Goal: Check status: Check status

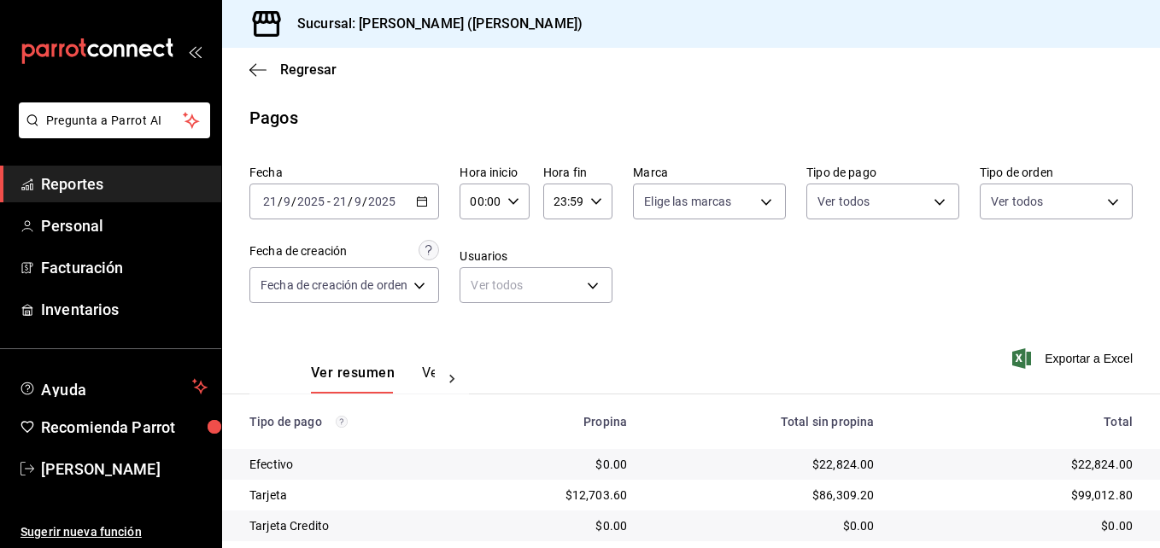
scroll to position [267, 0]
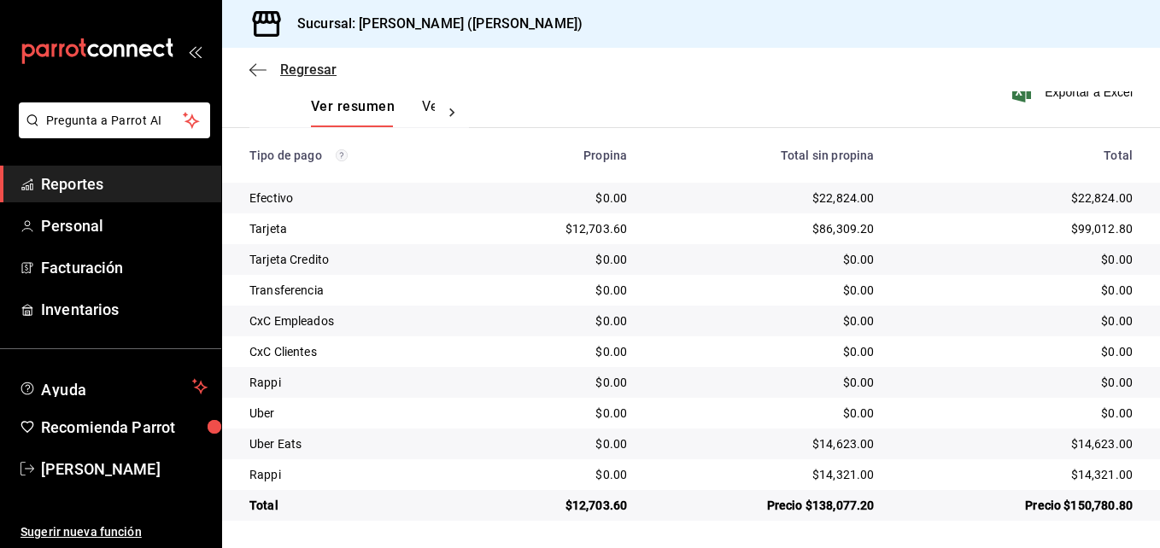
click at [308, 63] on span "Regresar" at bounding box center [308, 70] width 56 height 16
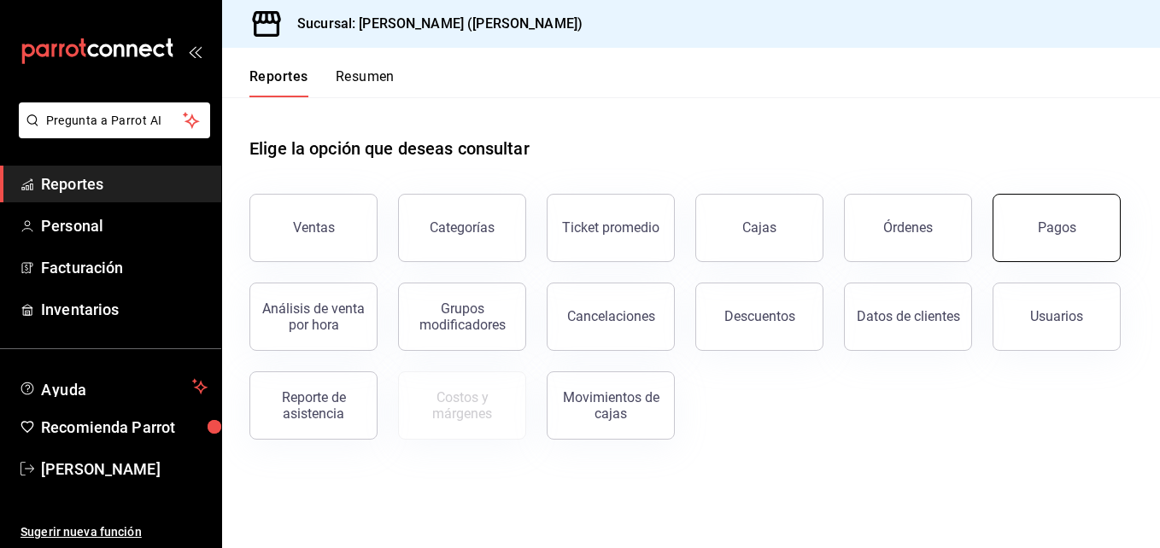
click at [1024, 226] on button "Pagos" at bounding box center [1057, 228] width 128 height 68
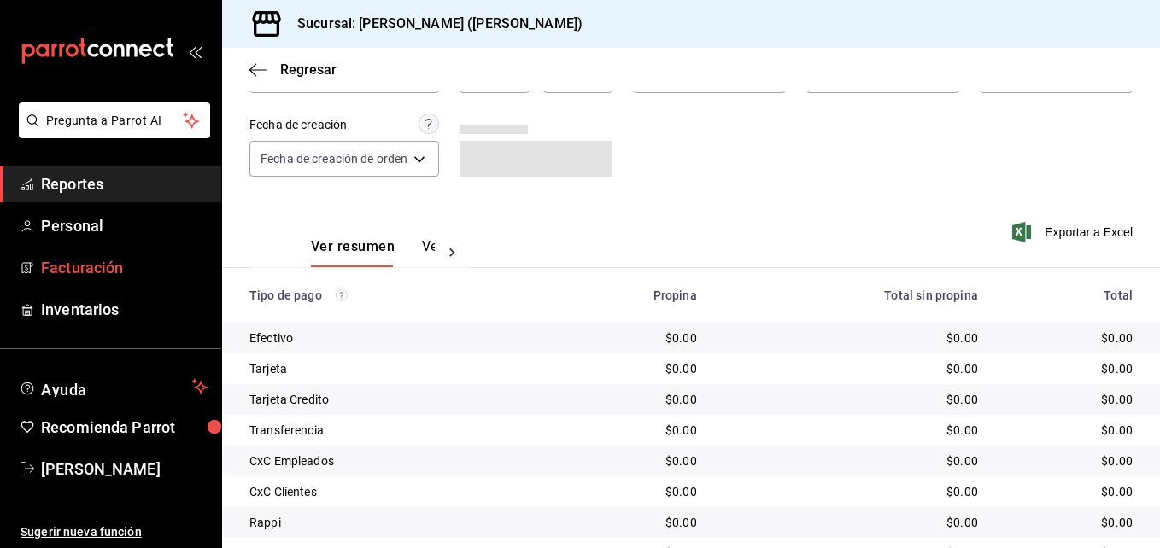
scroll to position [85, 0]
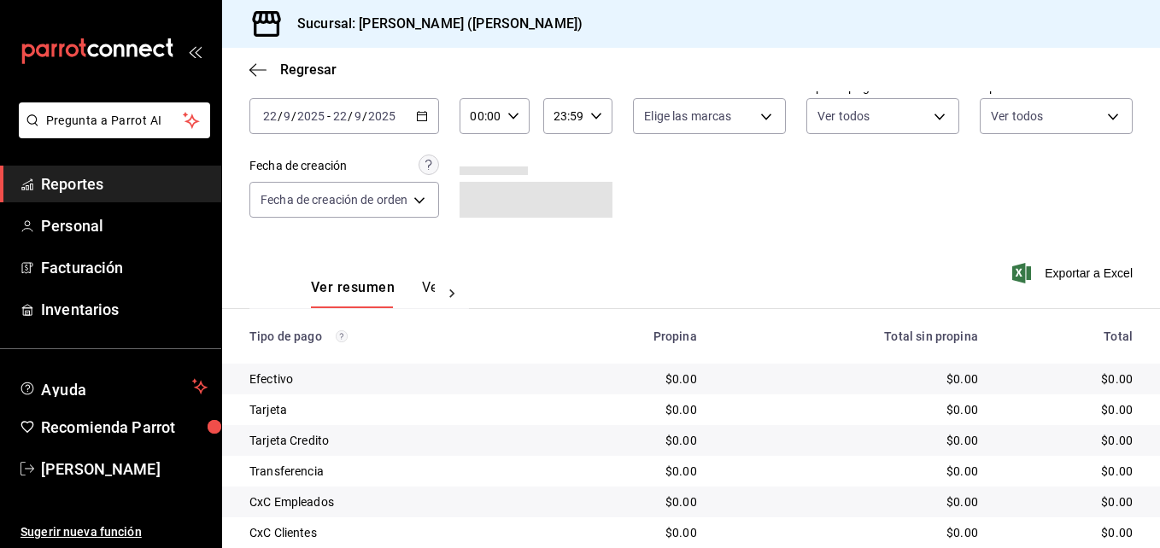
click at [263, 110] on input "22" at bounding box center [269, 116] width 15 height 14
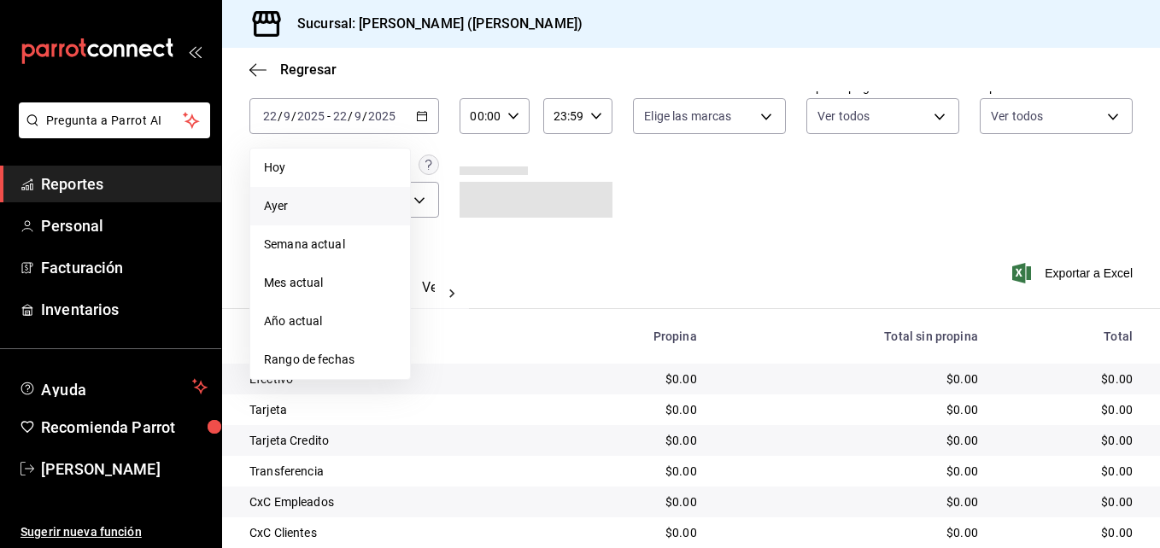
click at [309, 214] on span "Ayer" at bounding box center [330, 206] width 132 height 18
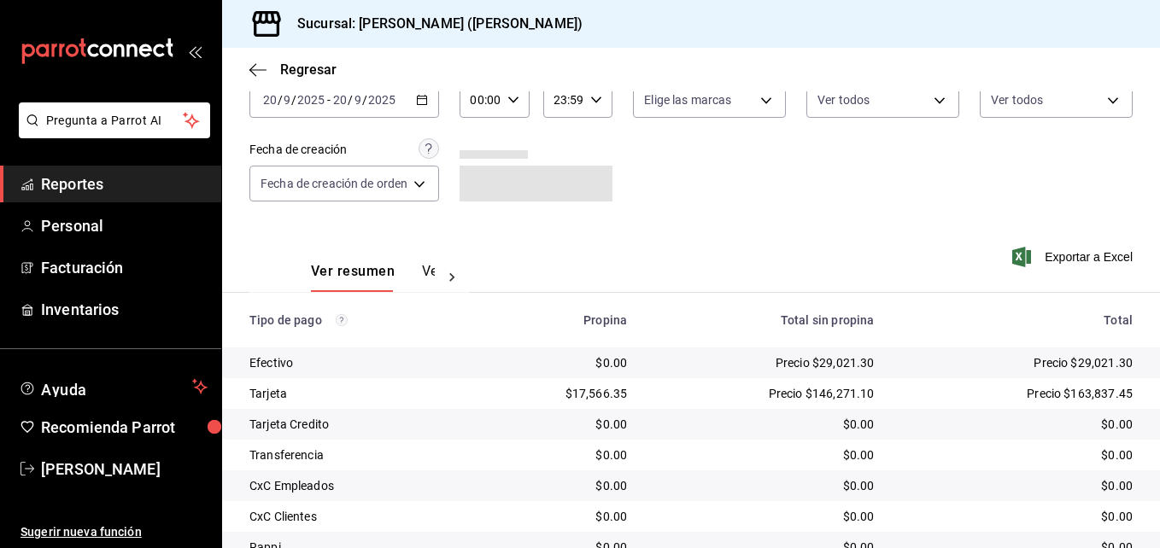
scroll to position [82, 0]
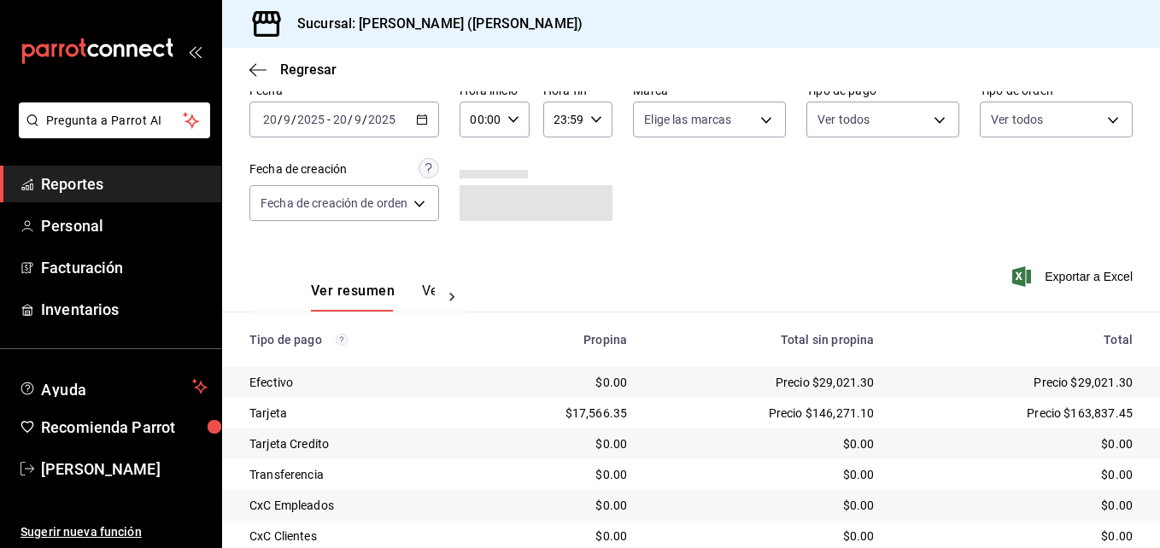
click at [327, 123] on span "-" at bounding box center [328, 120] width 3 height 14
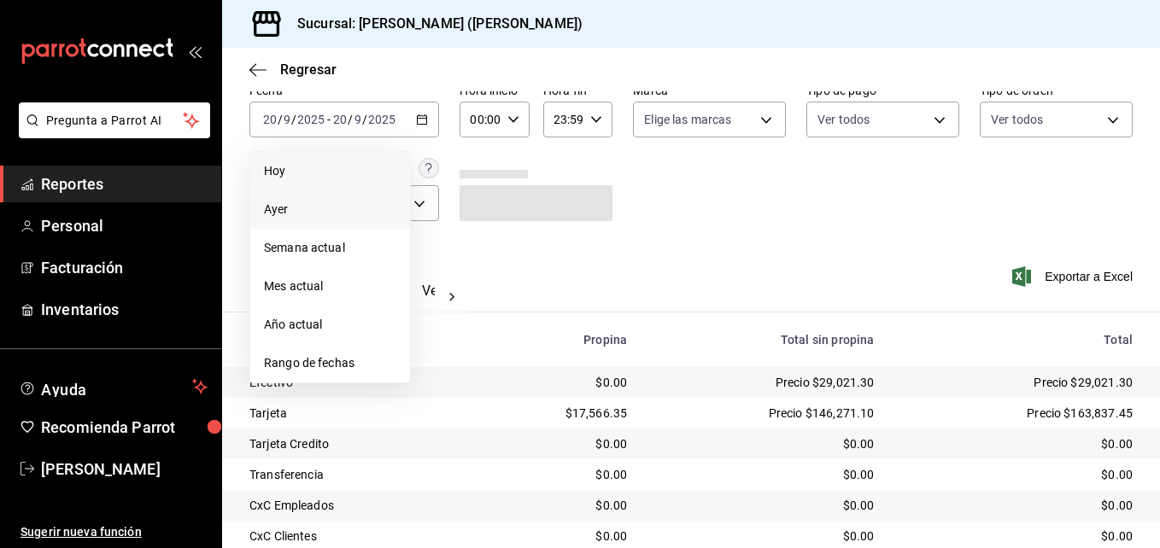
click at [302, 176] on span "Hoy" at bounding box center [330, 171] width 132 height 18
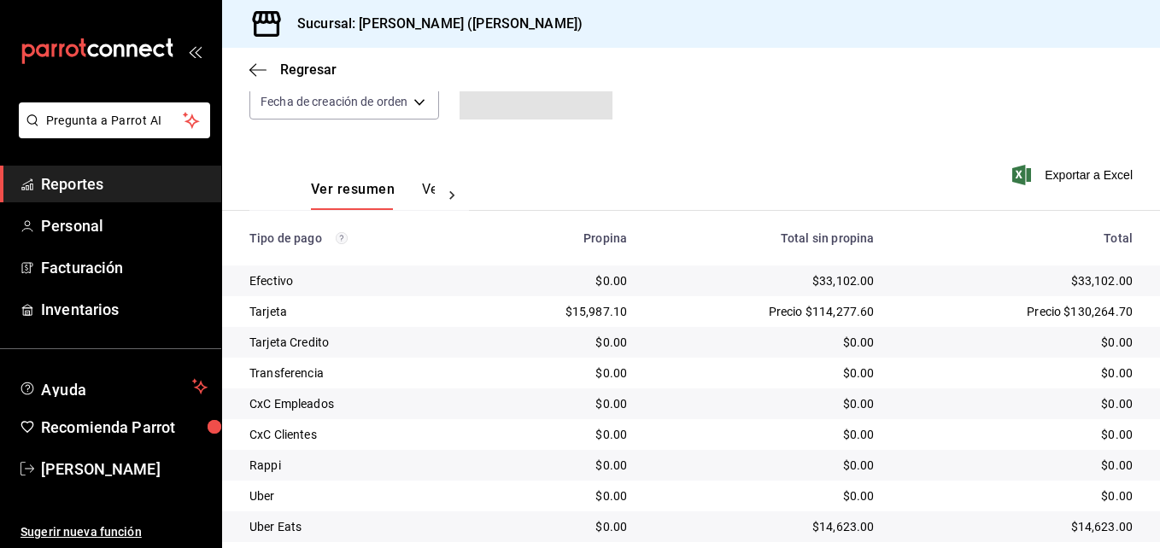
scroll to position [267, 0]
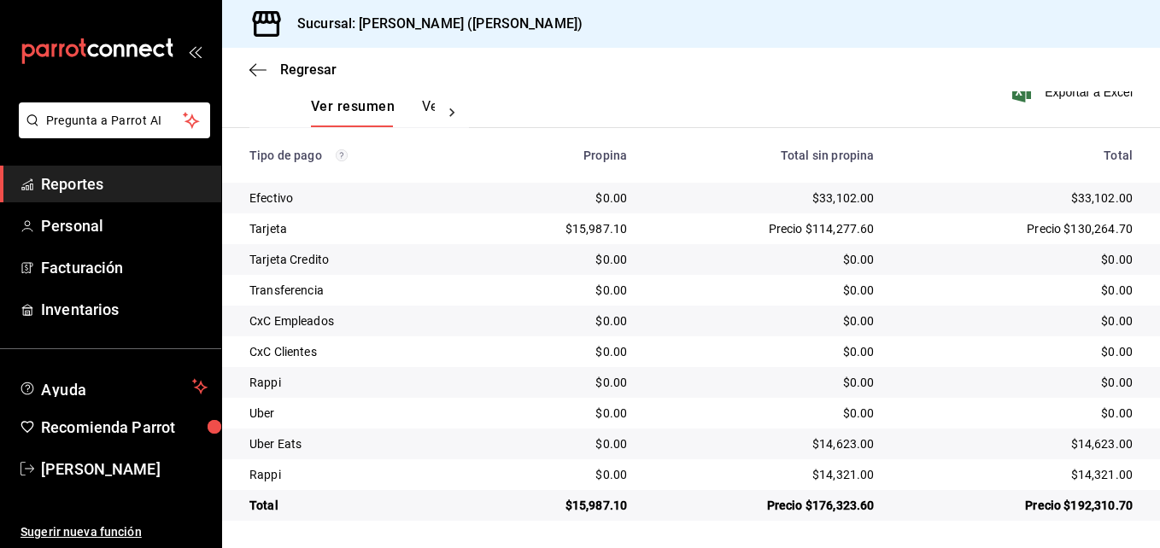
click at [245, 61] on div "Regresar" at bounding box center [691, 70] width 938 height 44
click at [247, 75] on div "Regresar" at bounding box center [691, 70] width 938 height 44
click at [268, 63] on span "Regresar" at bounding box center [292, 70] width 87 height 16
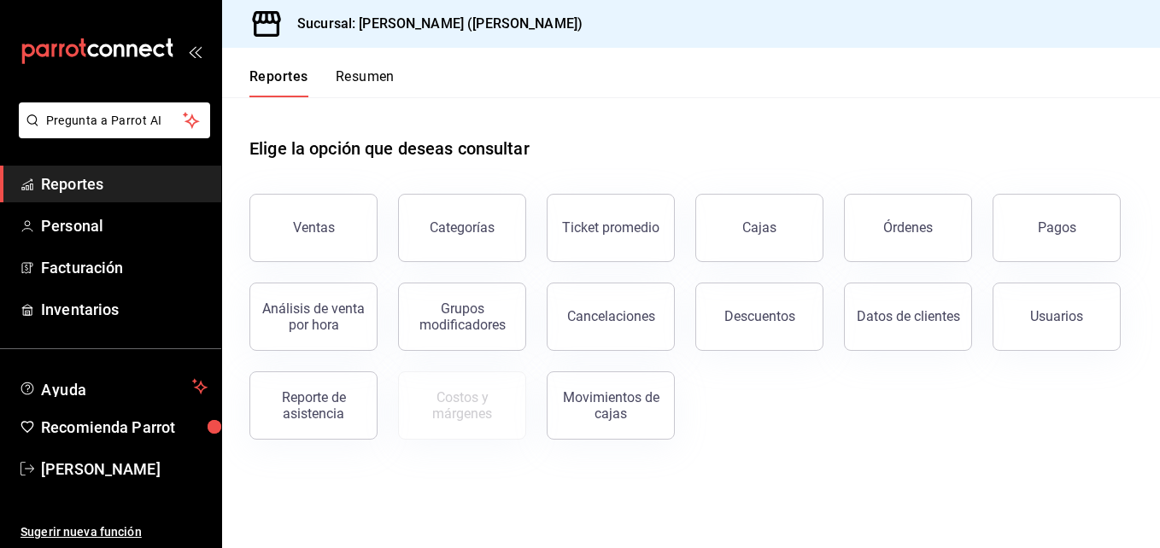
click at [261, 70] on font "Reportes" at bounding box center [278, 76] width 59 height 17
drag, startPoint x: 323, startPoint y: 40, endPoint x: 317, endPoint y: 155, distance: 114.6
click at [317, 73] on div "Sucursal: [PERSON_NAME] ([PERSON_NAME]) Reportes Resumen Elige la opción que de…" at bounding box center [691, 274] width 938 height 548
click at [403, 99] on div "Elige la opción que deseas consultar" at bounding box center [690, 135] width 883 height 76
drag, startPoint x: 403, startPoint y: 99, endPoint x: 442, endPoint y: 97, distance: 39.3
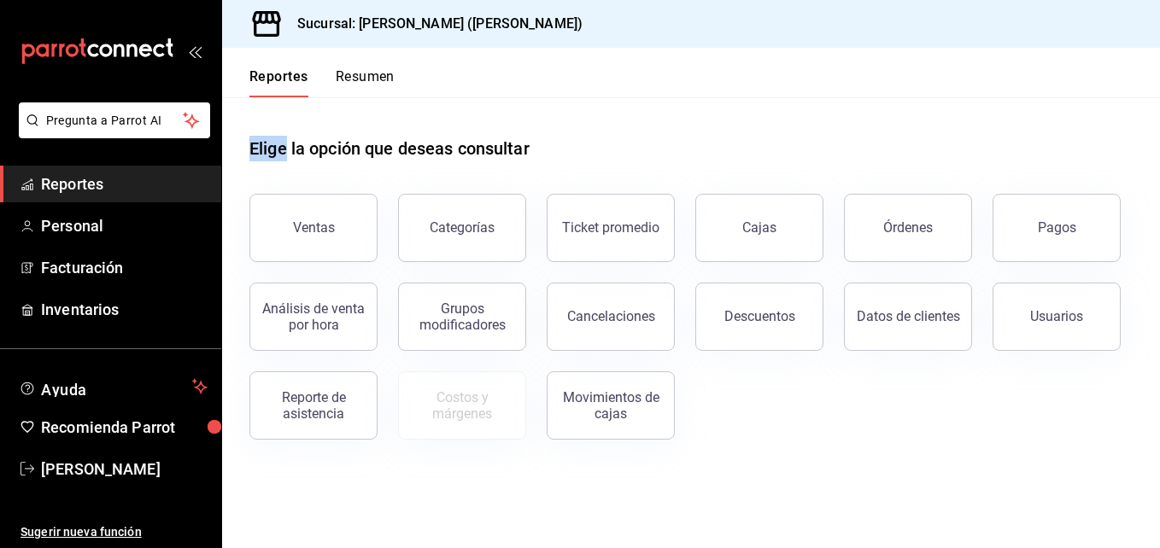
click at [429, 97] on div "Elige la opción que deseas consultar" at bounding box center [690, 135] width 883 height 76
click at [442, 97] on div "Elige la opción que deseas consultar" at bounding box center [690, 135] width 883 height 76
drag, startPoint x: 442, startPoint y: 97, endPoint x: 366, endPoint y: 124, distance: 81.3
click at [395, 120] on div "Elige la opción que deseas consultar" at bounding box center [690, 135] width 883 height 76
click at [319, 85] on div "Reportes Resumen" at bounding box center [321, 82] width 145 height 29
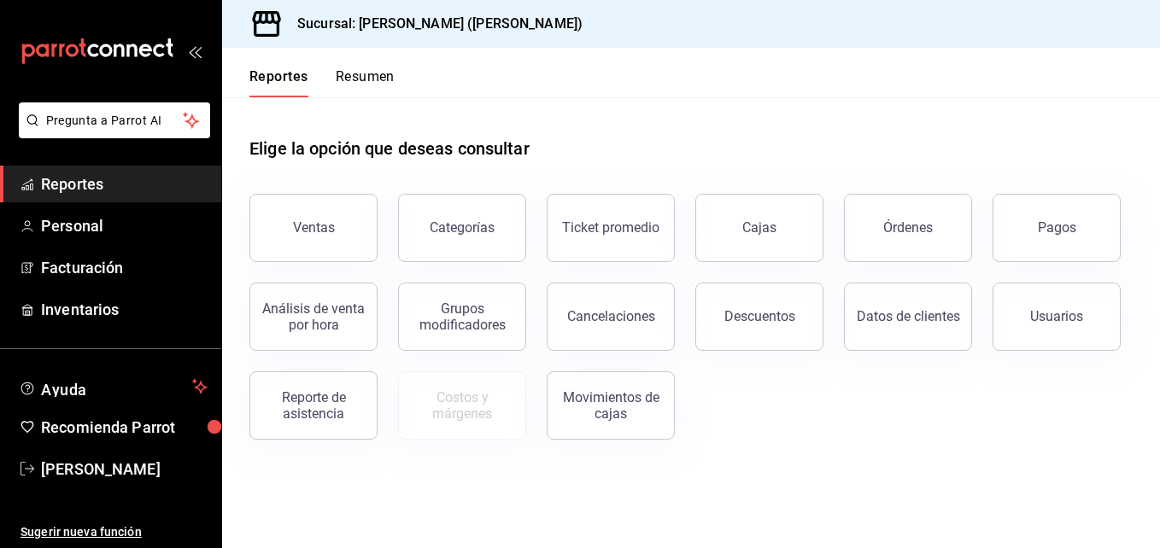
click at [290, 79] on font "Reportes" at bounding box center [278, 76] width 59 height 17
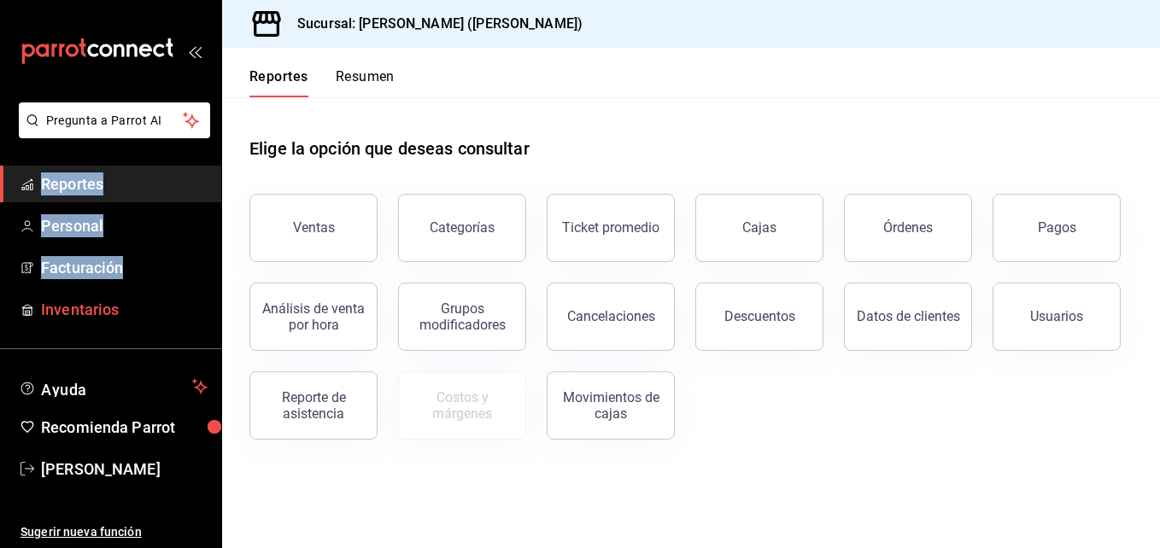
click at [122, 303] on div "Pregunta a Parrot AI Reportes Personal Facturación Inventarios Ayuda Recomienda…" at bounding box center [110, 326] width 221 height 446
click at [88, 469] on font "[PERSON_NAME]" at bounding box center [101, 469] width 120 height 18
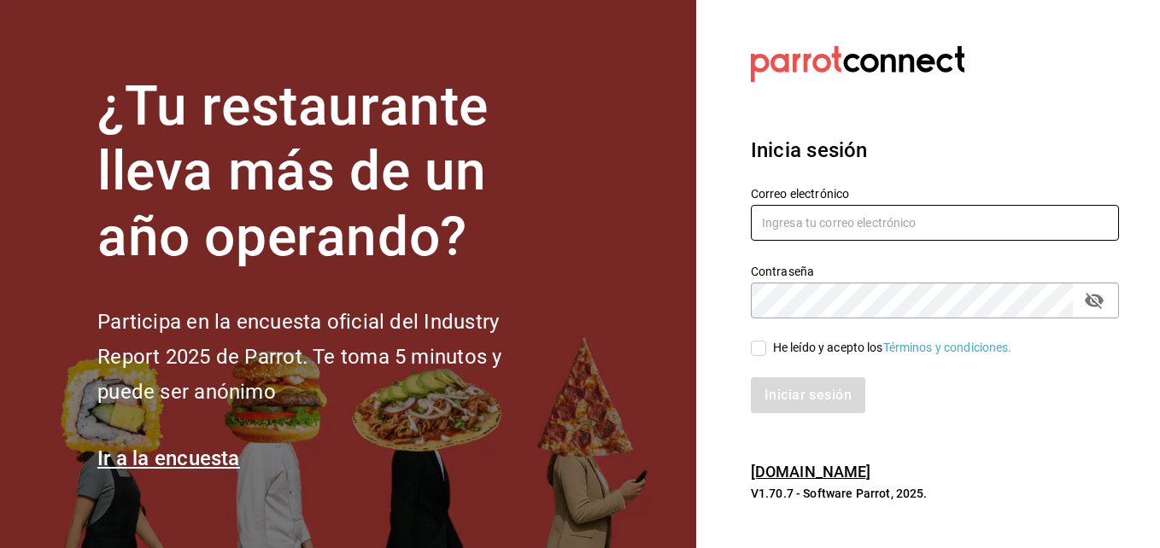
type input "[PERSON_NAME][EMAIL_ADDRESS][PERSON_NAME][DOMAIN_NAME]"
click at [759, 349] on input "He leído y acepto los Términos y condiciones." at bounding box center [758, 348] width 15 height 15
checkbox input "true"
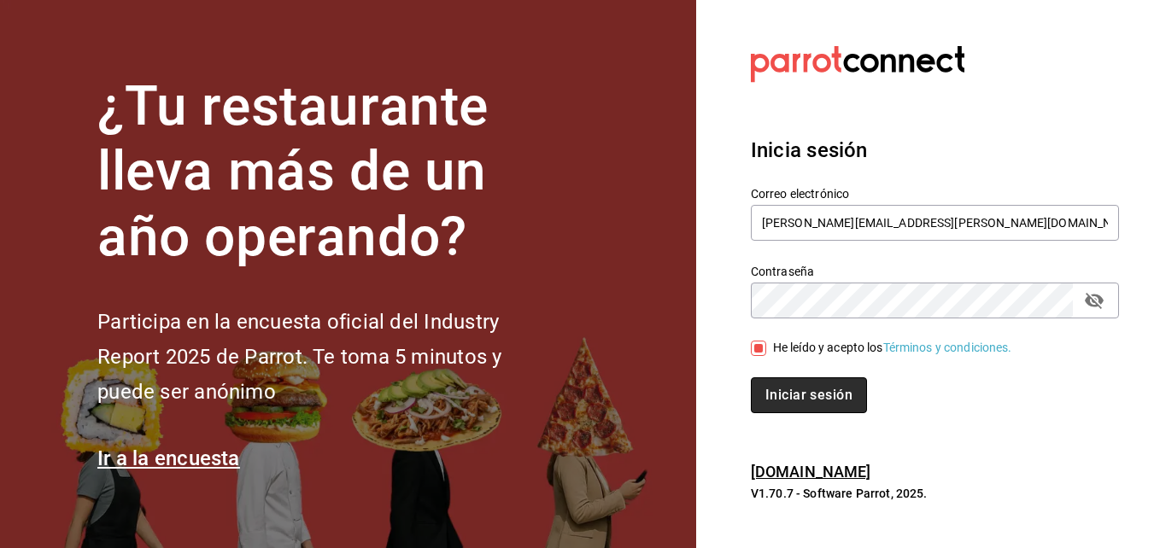
click at [760, 397] on button "Iniciar sesión" at bounding box center [809, 396] width 116 height 36
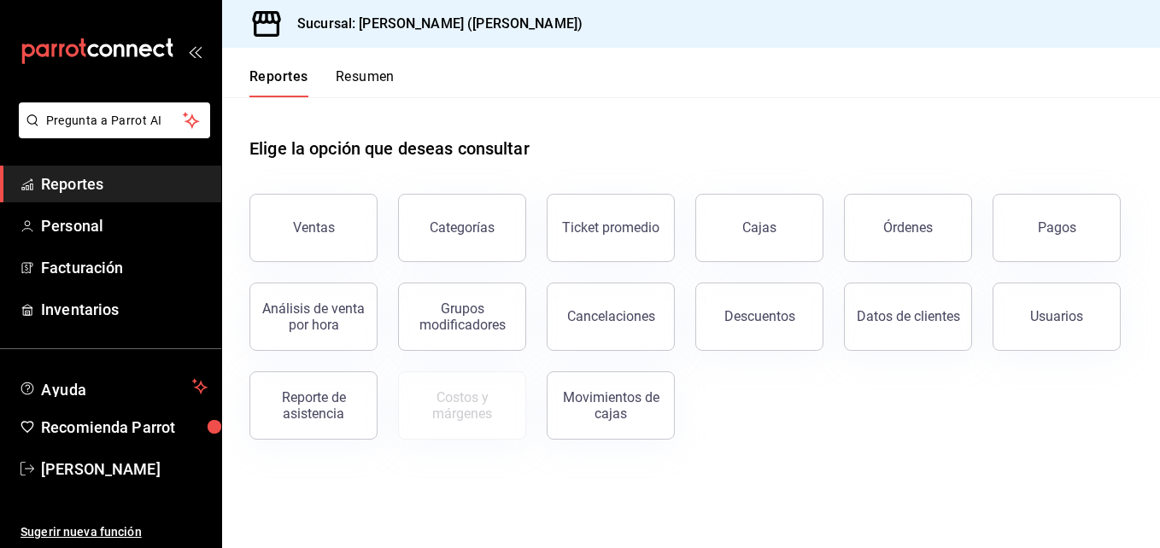
click at [374, 61] on div "Reportes Resumen" at bounding box center [308, 73] width 173 height 50
click at [372, 73] on button "Resumen" at bounding box center [365, 82] width 59 height 29
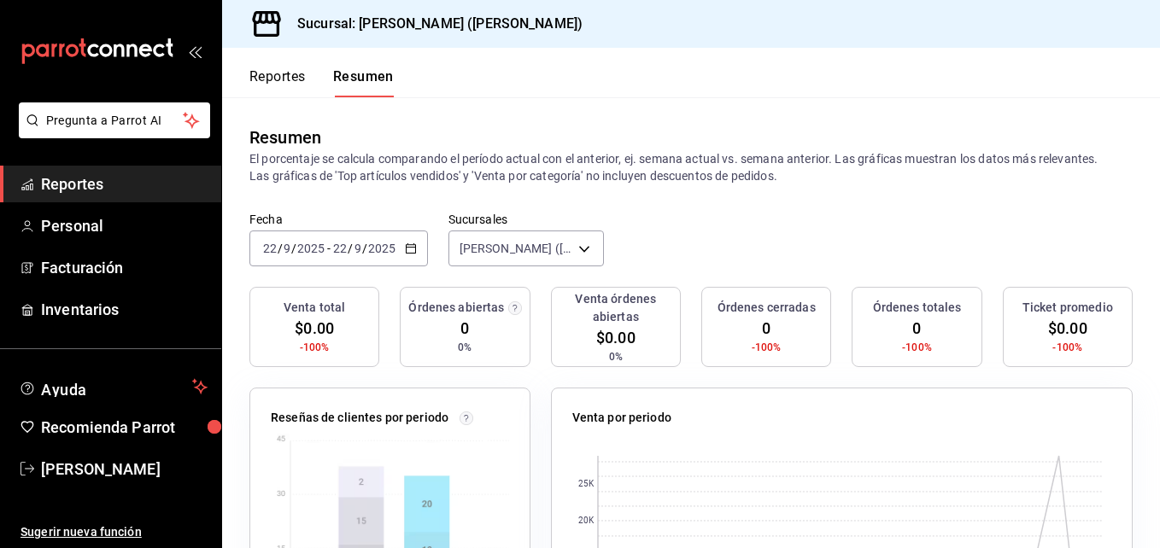
click at [372, 73] on button "Resumen" at bounding box center [363, 82] width 61 height 29
click at [377, 75] on button "Resumen" at bounding box center [363, 82] width 61 height 29
click at [377, 74] on button "Resumen" at bounding box center [363, 82] width 61 height 29
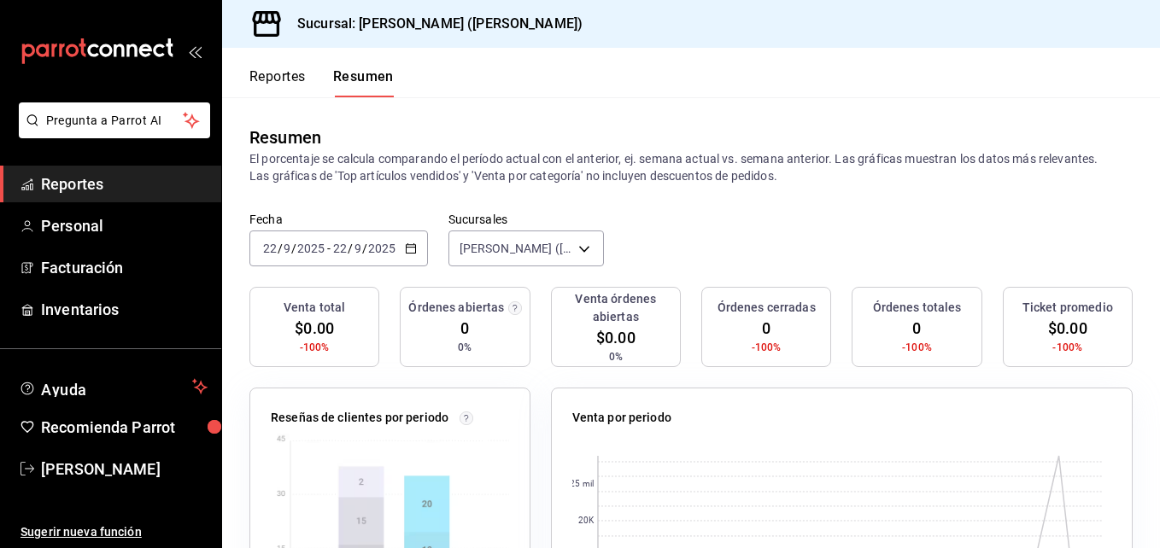
click at [377, 74] on button "Resumen" at bounding box center [363, 82] width 61 height 29
drag, startPoint x: 203, startPoint y: 82, endPoint x: 279, endPoint y: 108, distance: 80.2
click at [202, 82] on div "carpetas de buzones" at bounding box center [110, 51] width 221 height 103
click at [291, 215] on label "Fecha" at bounding box center [338, 220] width 179 height 12
click at [369, 236] on div "2025-09-22 22 / 9 / 2025 - 2025-09-22 22 / 9 / 2025" at bounding box center [338, 249] width 179 height 36
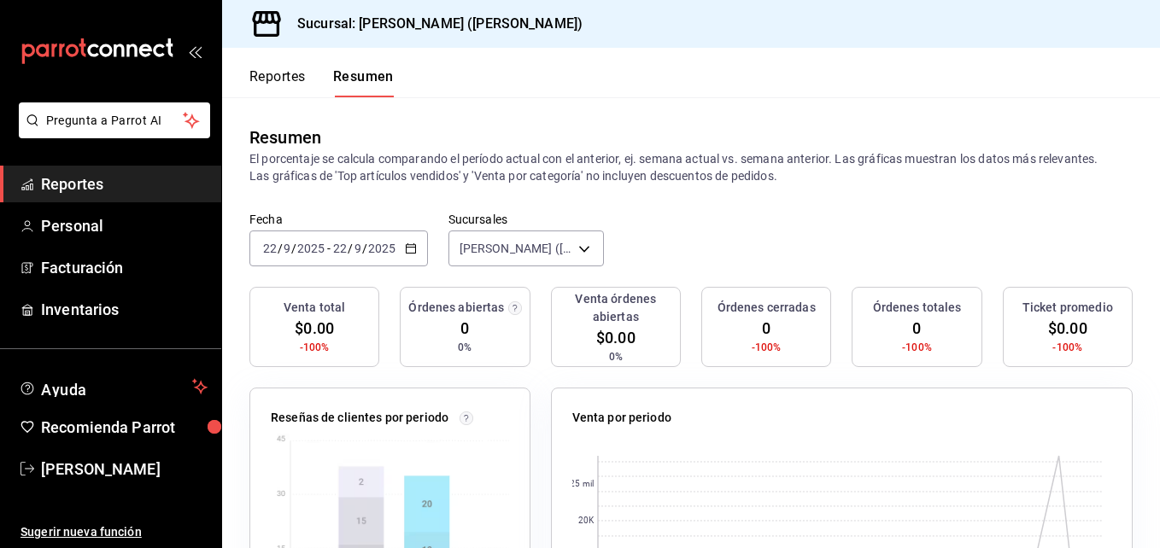
click at [633, 246] on div "Fecha 2025-09-22 22 / 9 / 2025 - 2025-09-22 22 / 9 / 2025 Sucursales Sushi Ichi…" at bounding box center [691, 249] width 938 height 75
drag, startPoint x: 633, startPoint y: 246, endPoint x: 449, endPoint y: 257, distance: 184.0
click at [468, 257] on div "Fecha 2025-09-22 22 / 9 / 2025 - 2025-09-22 22 / 9 / 2025 Sucursales Sushi Ichi…" at bounding box center [691, 249] width 938 height 75
click at [433, 257] on div "Fecha 2025-09-22 22 / 9 / 2025 - 2025-09-22 22 / 9 / 2025 Sucursales Sushi Ichi…" at bounding box center [691, 249] width 938 height 75
drag, startPoint x: 433, startPoint y: 257, endPoint x: 287, endPoint y: 237, distance: 147.4
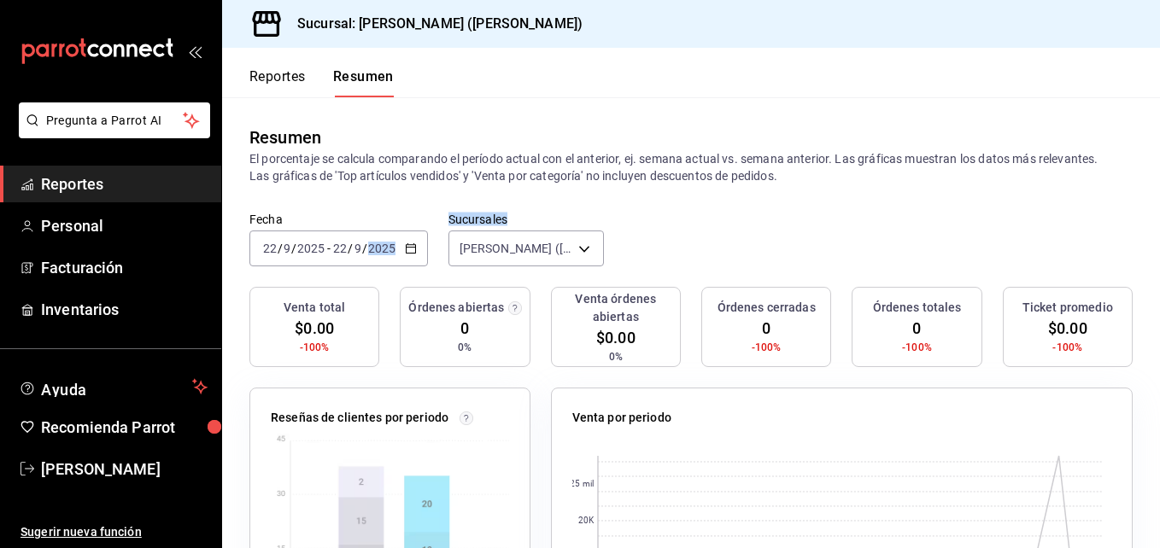
click at [345, 249] on div "Fecha 2025-09-22 22 / 9 / 2025 - 2025-09-22 22 / 9 / 2025 Sucursales Sushi Ichi…" at bounding box center [691, 249] width 938 height 75
drag, startPoint x: 287, startPoint y: 237, endPoint x: 427, endPoint y: 317, distance: 161.0
click at [322, 275] on div "Fecha 2025-09-22 22 / 9 / 2025 - 2025-09-22 22 / 9 / 2025 Sucursales Sushi Ichi…" at bounding box center [691, 249] width 938 height 75
click at [284, 239] on div "2025-09-22 22 / 9 / 2025 - 2025-09-22 22 / 9 / 2025" at bounding box center [338, 249] width 179 height 36
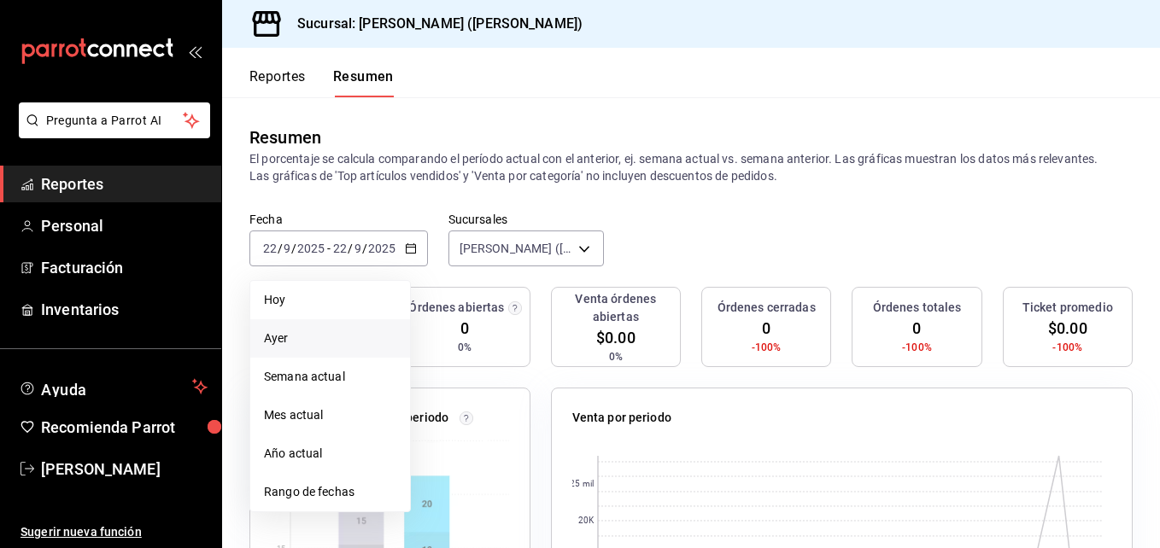
click at [296, 343] on span "Ayer" at bounding box center [330, 339] width 132 height 18
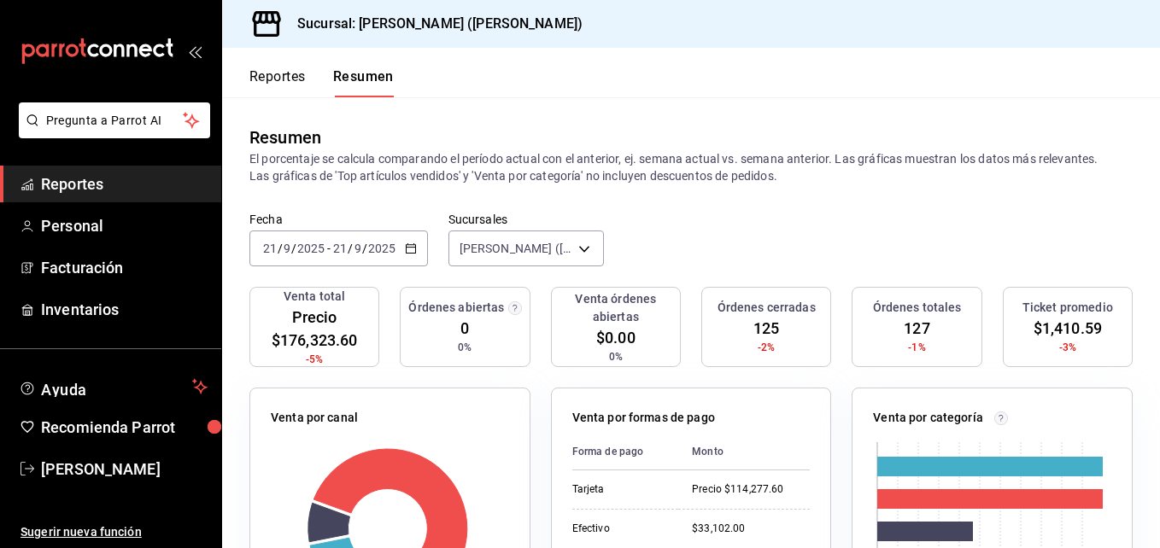
click at [291, 67] on div "Reportes Resumen" at bounding box center [308, 73] width 172 height 50
click at [278, 83] on font "Reportes" at bounding box center [277, 76] width 56 height 17
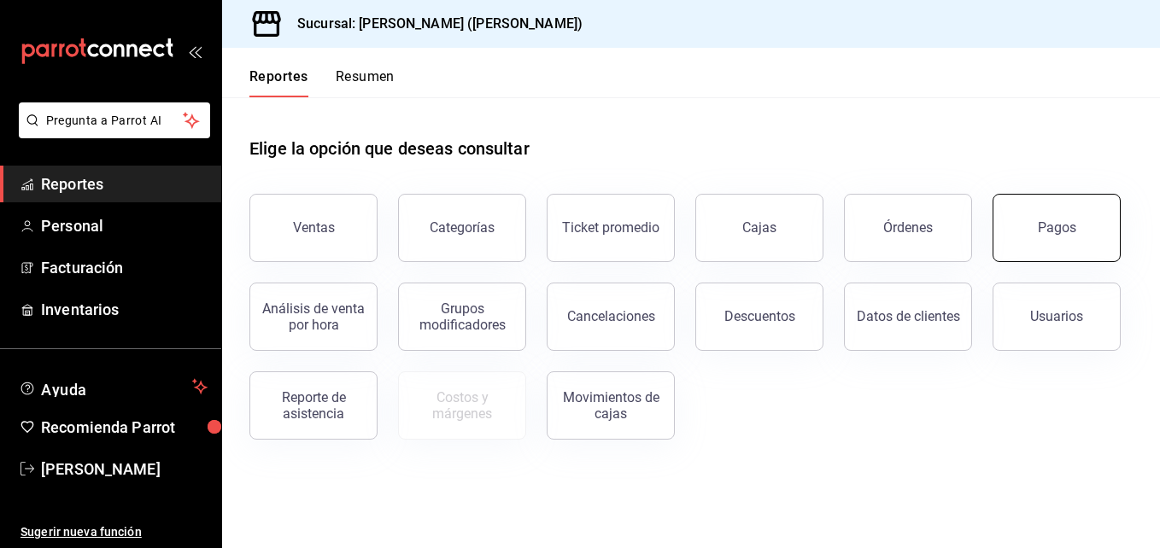
click at [1025, 228] on button "Pagos" at bounding box center [1057, 228] width 128 height 68
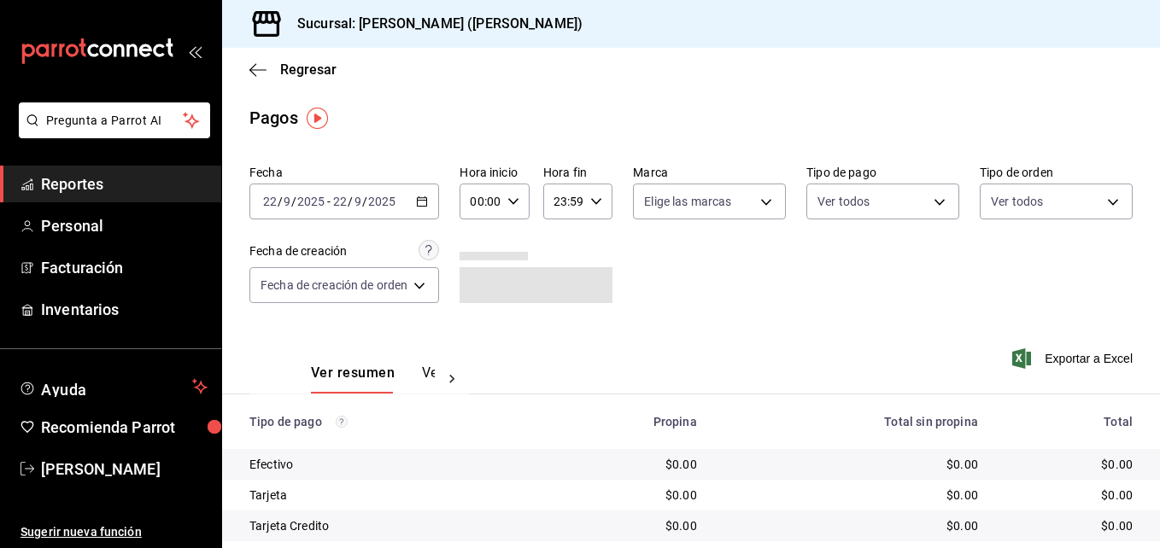
click at [297, 197] on input "2025" at bounding box center [310, 202] width 29 height 14
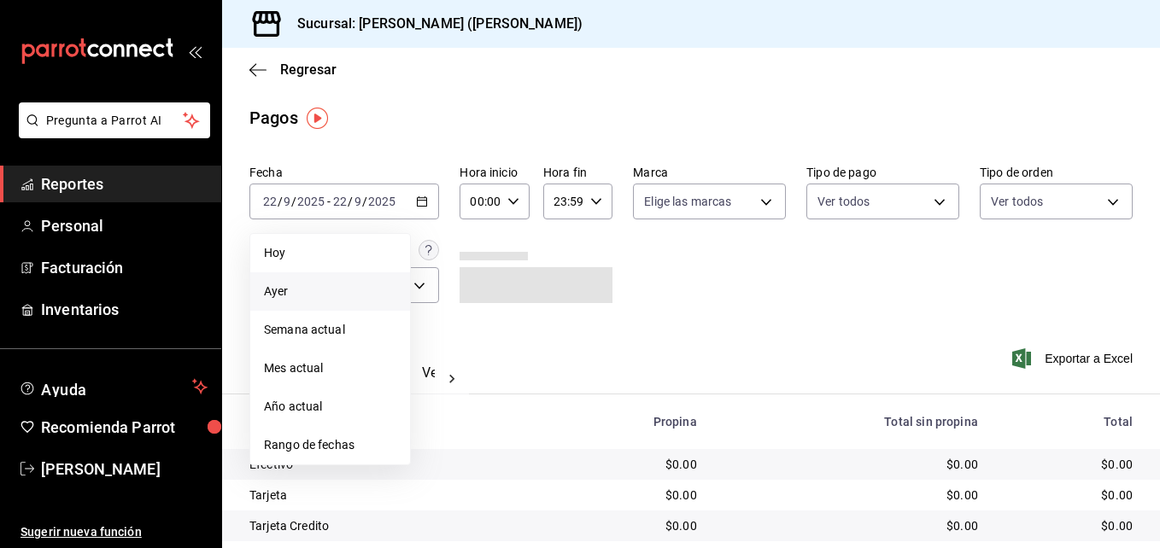
click at [290, 293] on span "Ayer" at bounding box center [330, 292] width 132 height 18
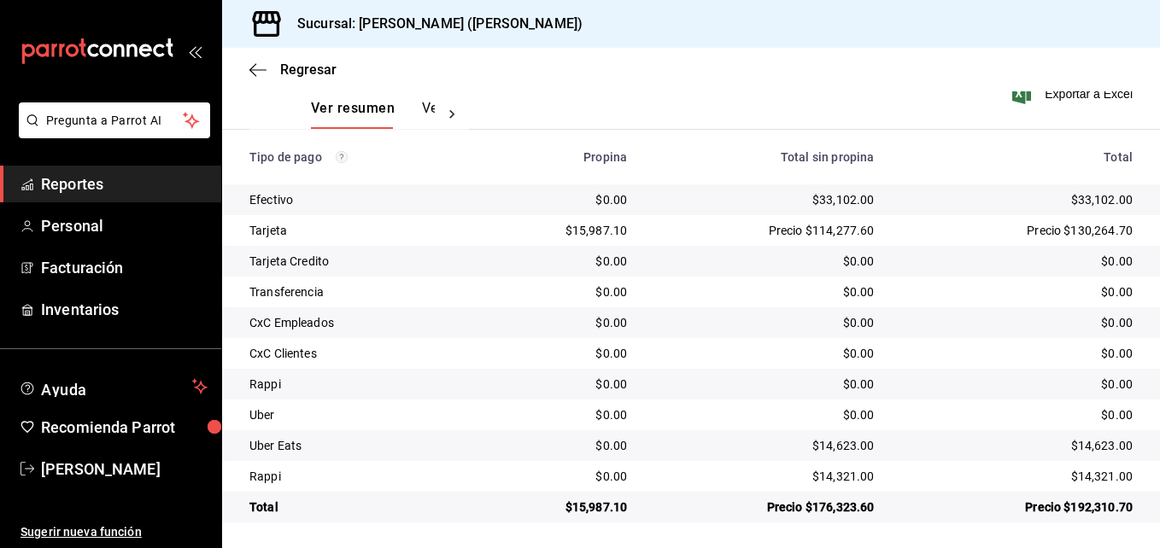
scroll to position [267, 0]
